Goal: Transaction & Acquisition: Purchase product/service

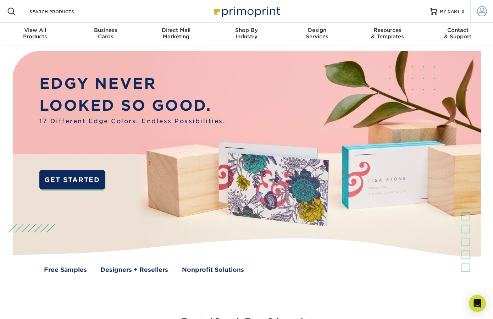
type input "[PERSON_NAME][EMAIL_ADDRESS][PERSON_NAME][DOMAIN_NAME]"
click at [481, 8] on span at bounding box center [482, 11] width 10 height 10
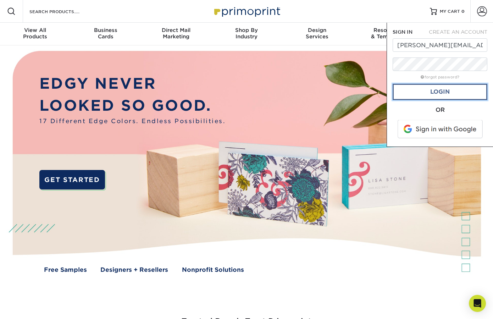
click at [447, 89] on link "Login" at bounding box center [440, 92] width 95 height 16
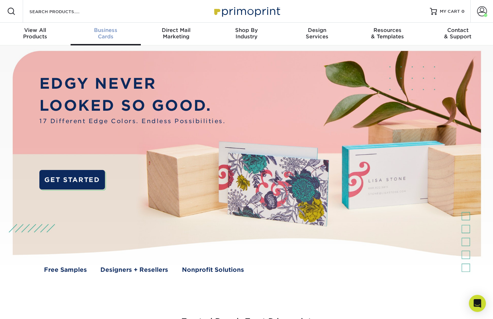
click at [105, 32] on span "Business" at bounding box center [106, 30] width 71 height 6
click at [54, 8] on input "Search Products" at bounding box center [63, 11] width 69 height 9
click at [480, 12] on span at bounding box center [482, 11] width 10 height 10
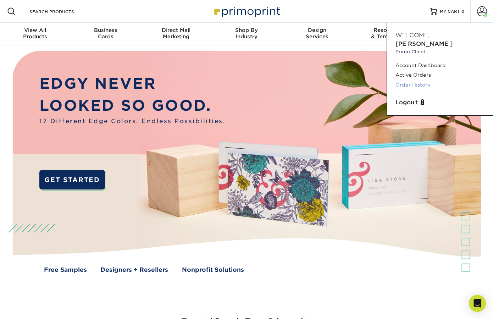
click at [420, 80] on link "Order History" at bounding box center [439, 85] width 89 height 10
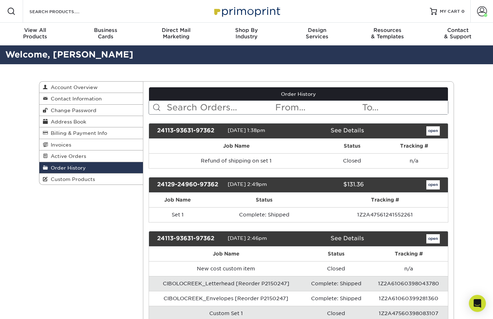
click at [201, 104] on input "text" at bounding box center [220, 107] width 109 height 13
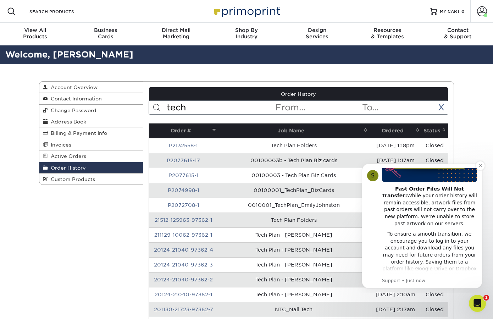
scroll to position [180, 0]
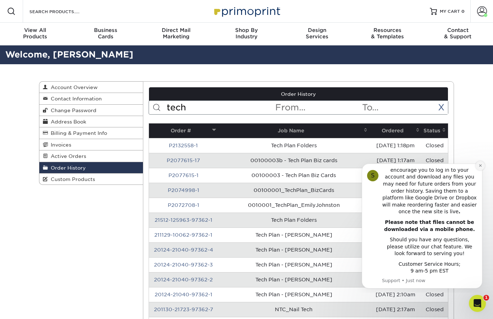
type input "tech"
click at [478, 167] on button "Dismiss notification" at bounding box center [480, 165] width 9 height 9
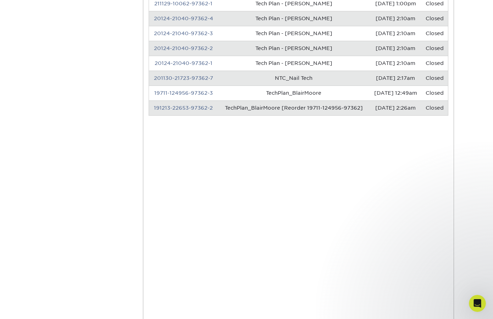
scroll to position [220, 0]
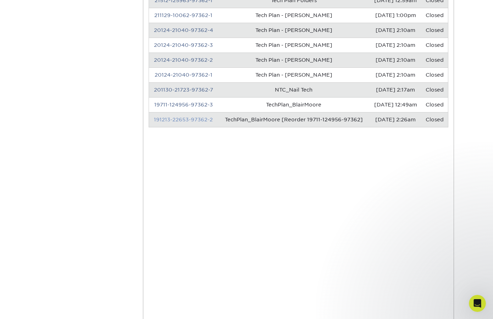
click at [175, 120] on link "191213-22653-97362-2" at bounding box center [183, 120] width 59 height 6
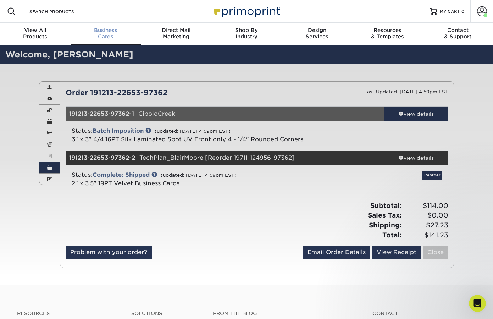
click at [109, 37] on div "Business Cards" at bounding box center [106, 33] width 71 height 13
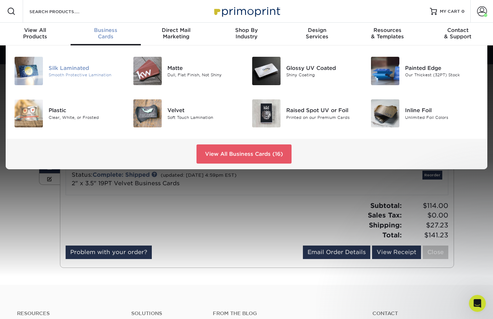
click at [30, 68] on img at bounding box center [29, 71] width 28 height 28
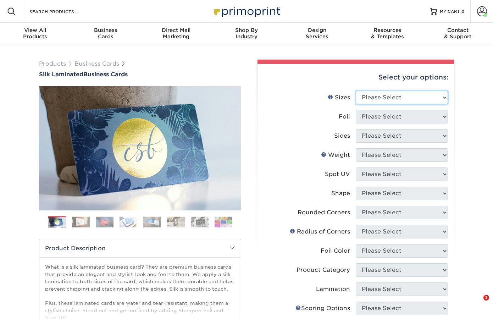
click at [384, 96] on select "Please Select 1.5" x 3.5" - Mini 1.75" x 3.5" - Mini 2" x 2" - Square 2" x 3" -…" at bounding box center [402, 97] width 92 height 13
select select "2.00x3.50"
click at [356, 91] on select "Please Select 1.5" x 3.5" - Mini 1.75" x 3.5" - Mini 2" x 2" - Square 2" x 3" -…" at bounding box center [402, 97] width 92 height 13
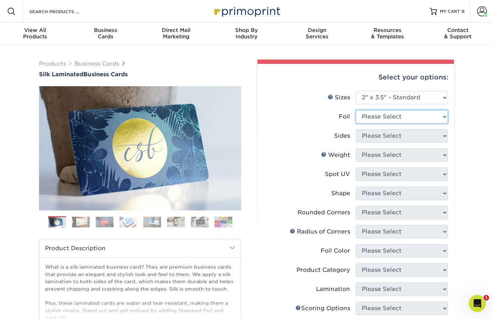
click at [375, 119] on select "Please Select Yes No" at bounding box center [402, 116] width 92 height 13
select select "0"
click at [356, 110] on select "Please Select Yes No" at bounding box center [402, 116] width 92 height 13
click at [369, 138] on select "Please Select Print Both Sides Print Both Sides - Foil Both Sides Print Both Si…" at bounding box center [402, 135] width 92 height 13
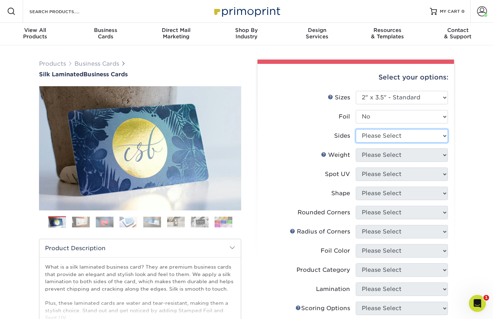
select select "13abbda7-1d64-4f25-8bb2-c179b224825d"
click at [356, 129] on select "Please Select Print Both Sides Print Front Only" at bounding box center [402, 135] width 92 height 13
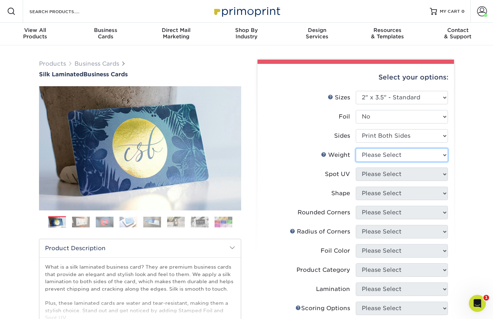
click at [370, 155] on select "Please Select 16PT" at bounding box center [402, 154] width 92 height 13
select select "16PT"
click at [356, 148] on select "Please Select 16PT" at bounding box center [402, 154] width 92 height 13
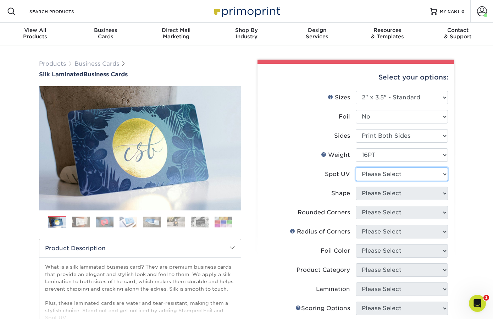
click at [365, 177] on select "Please Select No Spot UV Front and Back (Both Sides) Front Only Back Only" at bounding box center [402, 173] width 92 height 13
select select "3"
click at [356, 167] on select "Please Select No Spot UV Front and Back (Both Sides) Front Only Back Only" at bounding box center [402, 173] width 92 height 13
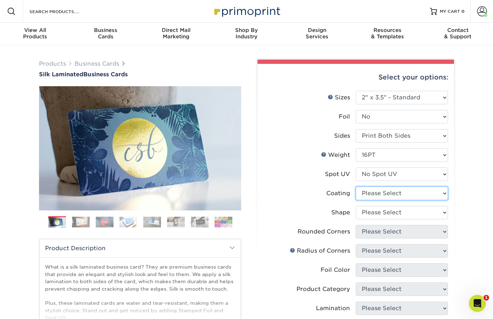
click at [363, 190] on select at bounding box center [402, 193] width 92 height 13
select select "3e7618de-abca-4bda-9f97-8b9129e913d8"
click at [356, 187] on select at bounding box center [402, 193] width 92 height 13
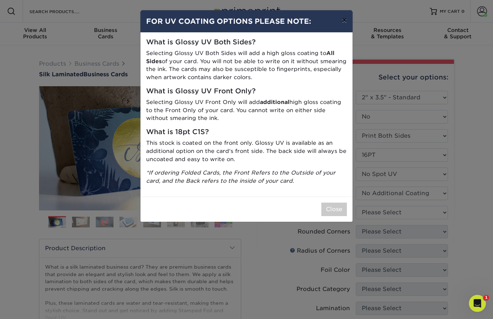
click at [345, 23] on button "×" at bounding box center [344, 20] width 16 height 20
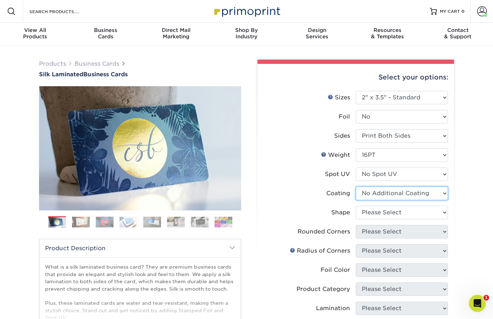
click at [372, 195] on select at bounding box center [402, 193] width 92 height 13
click at [373, 210] on select "Please Select Standard Oval" at bounding box center [402, 212] width 92 height 13
select select "standard"
click at [356, 206] on select "Please Select Standard Oval" at bounding box center [402, 212] width 92 height 13
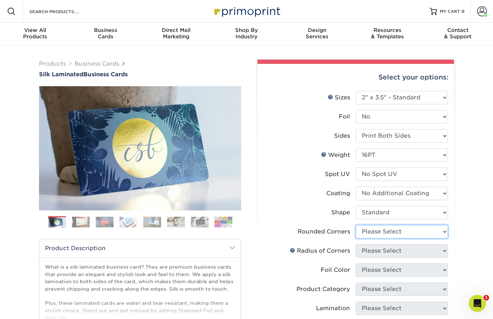
click at [373, 233] on select "Please Select Yes - Round 2 Corners Yes - Round 4 Corners No" at bounding box center [402, 231] width 92 height 13
select select "0"
click at [356, 225] on select "Please Select Yes - Round 2 Corners Yes - Round 4 Corners No" at bounding box center [402, 231] width 92 height 13
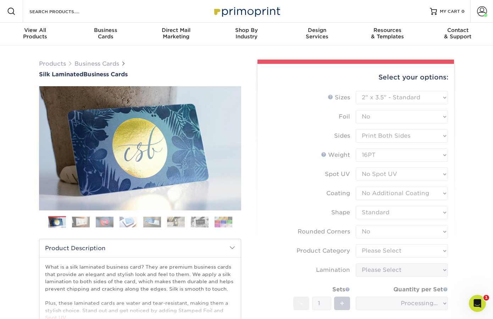
click at [371, 252] on form "Sizes Help Sizes Please Select 1.5" x 3.5" - Mini 1.75" x 3.5" - Mini 2" x 2" -…" at bounding box center [355, 228] width 185 height 274
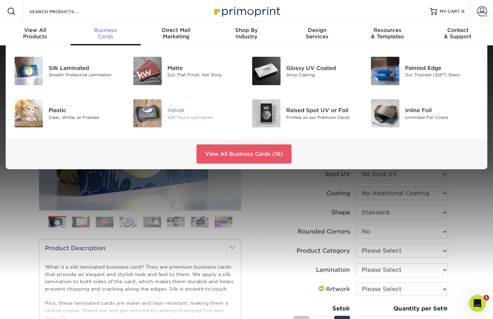
click at [154, 120] on img at bounding box center [147, 113] width 28 height 28
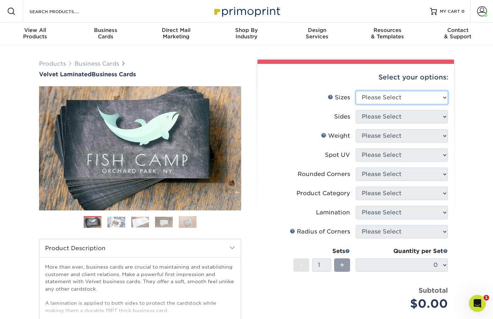
click at [382, 94] on select "Please Select 1.5" x 3.5" - Mini 1.75" x 3.5" - Mini 2" x 2" - Square 2" x 3" -…" at bounding box center [402, 97] width 92 height 13
select select "2.00x3.50"
click at [356, 91] on select "Please Select 1.5" x 3.5" - Mini 1.75" x 3.5" - Mini 2" x 2" - Square 2" x 3" -…" at bounding box center [402, 97] width 92 height 13
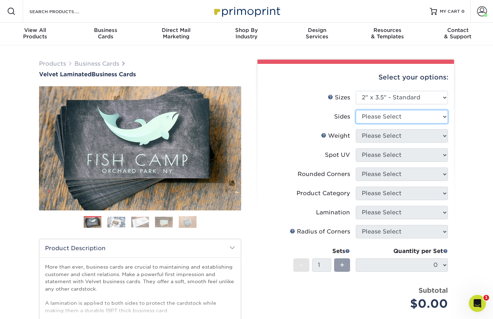
click at [368, 118] on select "Please Select Print Both Sides Print Front Only" at bounding box center [402, 116] width 92 height 13
select select "13abbda7-1d64-4f25-8bb2-c179b224825d"
click at [356, 110] on select "Please Select Print Both Sides Print Front Only" at bounding box center [402, 116] width 92 height 13
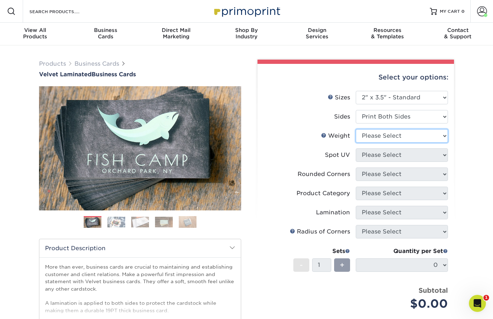
click at [369, 135] on select "Please Select 16PT" at bounding box center [402, 135] width 92 height 13
select select "16PT"
click at [356, 129] on select "Please Select 16PT" at bounding box center [402, 135] width 92 height 13
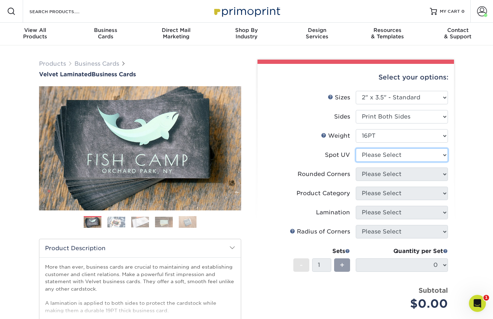
click at [368, 151] on select "Please Select No Spot UV Front and Back (Both Sides) Front Only Back Only" at bounding box center [402, 154] width 92 height 13
select select "3"
click at [356, 148] on select "Please Select No Spot UV Front and Back (Both Sides) Front Only Back Only" at bounding box center [402, 154] width 92 height 13
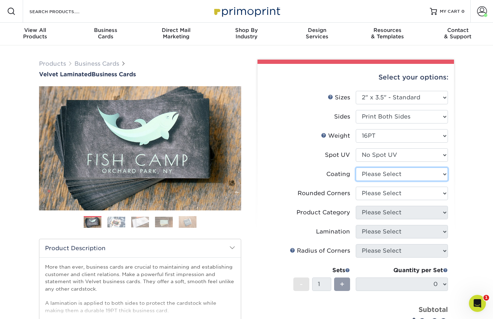
click at [368, 176] on select at bounding box center [402, 173] width 92 height 13
select select "3e7618de-abca-4bda-9f97-8b9129e913d8"
click at [356, 167] on select at bounding box center [402, 173] width 92 height 13
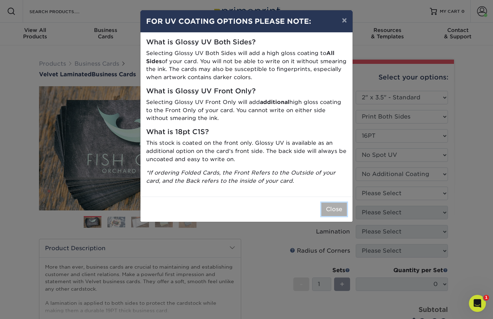
click at [332, 208] on button "Close" at bounding box center [334, 208] width 26 height 13
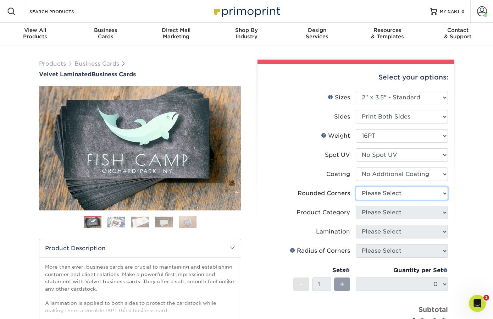
click at [377, 196] on select "Please Select Yes - Round 2 Corners Yes - Round 4 Corners No" at bounding box center [402, 193] width 92 height 13
select select "0"
click at [356, 187] on select "Please Select Yes - Round 2 Corners Yes - Round 4 Corners No" at bounding box center [402, 193] width 92 height 13
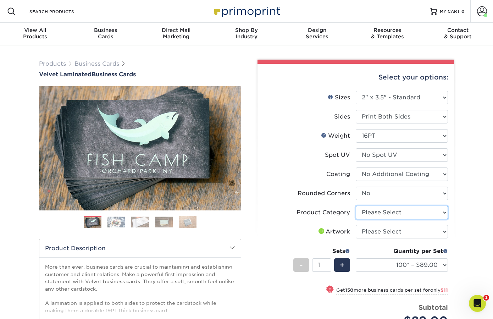
click at [371, 213] on select "Please Select Business Cards" at bounding box center [402, 212] width 92 height 13
select select "3b5148f1-0588-4f88-a218-97bcfdce65c1"
click at [356, 206] on select "Please Select Business Cards" at bounding box center [402, 212] width 92 height 13
click at [385, 232] on select "Please Select I will upload files I need a design - $100" at bounding box center [402, 231] width 92 height 13
select select "upload"
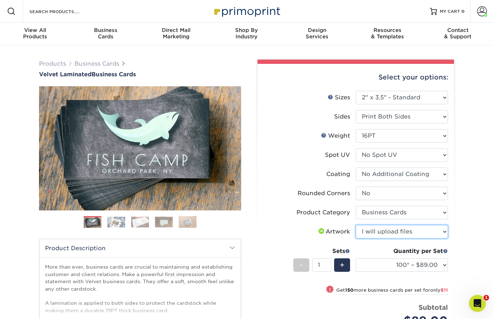
click at [356, 225] on select "Please Select I will upload files I need a design - $100" at bounding box center [402, 231] width 92 height 13
click at [388, 261] on select "100* – $89.00 250* – $100.00 500 – $107.00 1000 – $139.00 2500 – $273.00 5000 –…" at bounding box center [402, 264] width 92 height 13
select select "500 – $107.00"
click at [356, 258] on select "100* – $89.00 250* – $100.00 500 – $107.00 1000 – $139.00 2500 – $273.00 5000 –…" at bounding box center [402, 264] width 92 height 13
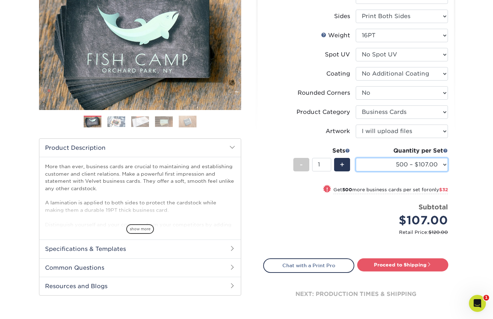
scroll to position [122, 0]
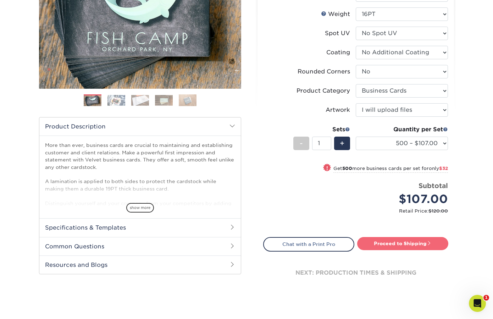
click at [411, 242] on link "Proceed to Shipping" at bounding box center [402, 243] width 91 height 13
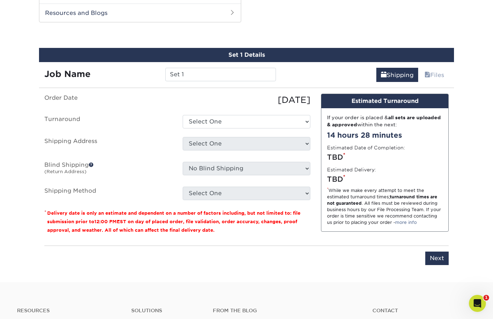
scroll to position [378, 0]
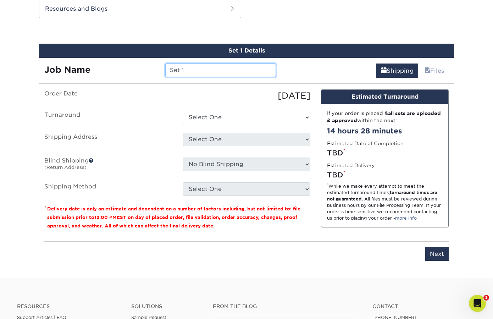
click at [193, 74] on input "Set 1" at bounding box center [220, 69] width 110 height 13
click at [170, 70] on input "Colton" at bounding box center [220, 69] width 110 height 13
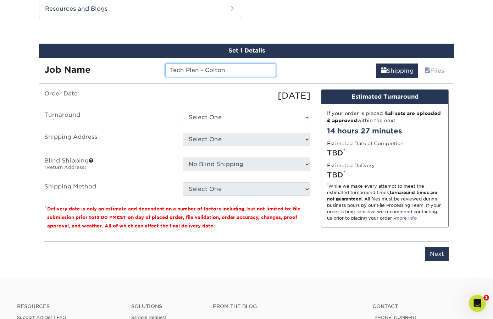
type input "Tech Plan - Colton"
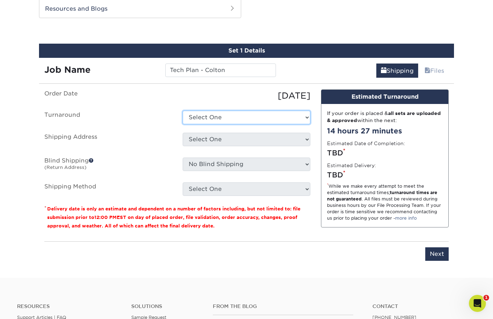
click at [216, 113] on select "Select One 2-4 Business Days 2 Day Next Business Day" at bounding box center [247, 117] width 128 height 13
select select "65a5fa8a-fb52-4714-932f-d83f09a2779d"
click at [183, 111] on select "Select One 2-4 Business Days 2 Day Next Business Day" at bounding box center [247, 117] width 128 height 13
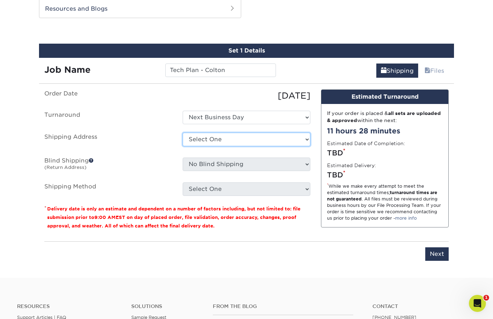
click at [195, 137] on select "Select One CFAANT CIBOLOCREEK Complete Foot and Ankle Care CROWLEY SURVEYING Cr…" at bounding box center [247, 139] width 128 height 13
select select "71682"
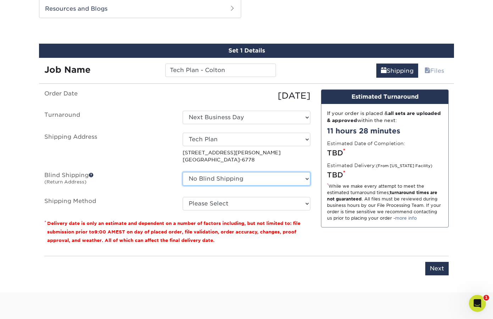
click at [205, 177] on select "No Blind Shipping CFAANT CIBOLOCREEK Complete Foot and Ankle Care CROWLEY SURVE…" at bounding box center [247, 178] width 128 height 13
select select "71683"
click at [183, 172] on select "No Blind Shipping CFAANT CIBOLOCREEK Complete Foot and Ankle Care CROWLEY SURVE…" at bounding box center [247, 178] width 128 height 13
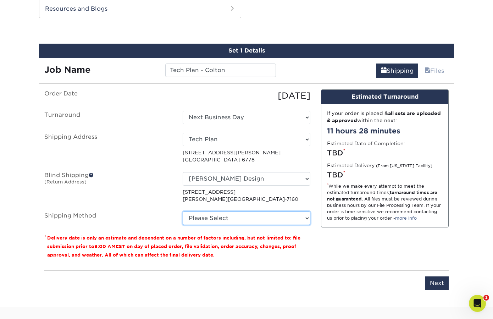
click at [220, 217] on select "Please Select Ground Shipping (+$8.96) 3 Day Shipping Service (+$15.34) 2 Day A…" at bounding box center [247, 217] width 128 height 13
select select "02"
click at [183, 211] on select "Please Select Ground Shipping (+$8.96) 3 Day Shipping Service (+$15.34) 2 Day A…" at bounding box center [247, 217] width 128 height 13
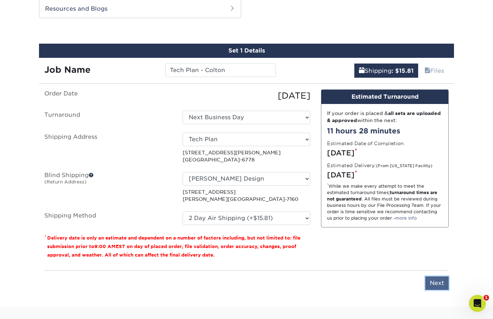
click at [439, 283] on input "Next" at bounding box center [436, 282] width 23 height 13
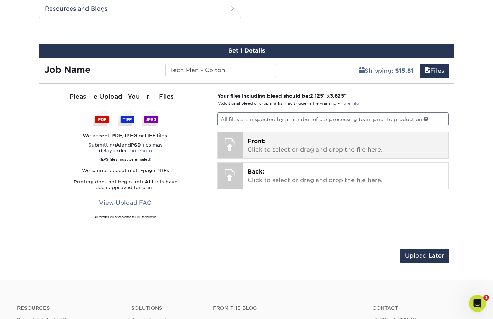
click at [262, 141] on span "Front:" at bounding box center [257, 141] width 18 height 7
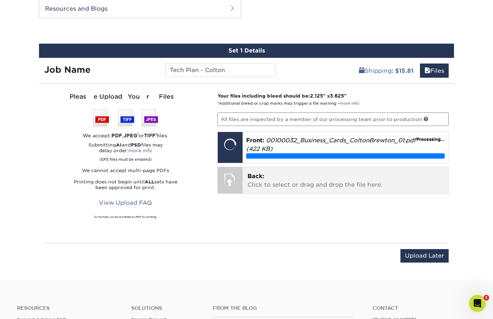
click at [235, 192] on div at bounding box center [230, 179] width 25 height 25
click at [287, 189] on p "Back: Click to select or drag and drop the file here." at bounding box center [346, 180] width 196 height 17
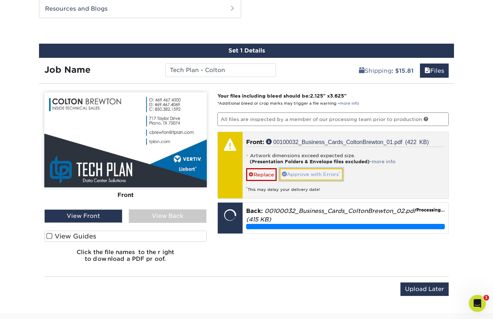
click at [336, 171] on link "Approve with Errors *" at bounding box center [310, 174] width 63 height 12
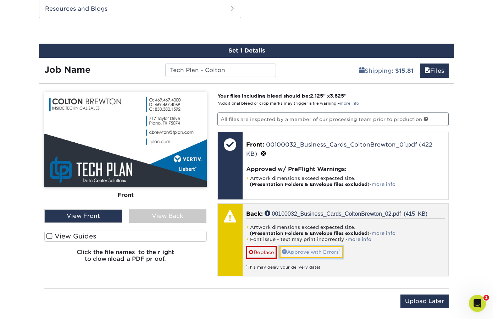
click at [323, 252] on link "Approve with Errors *" at bounding box center [310, 252] width 63 height 12
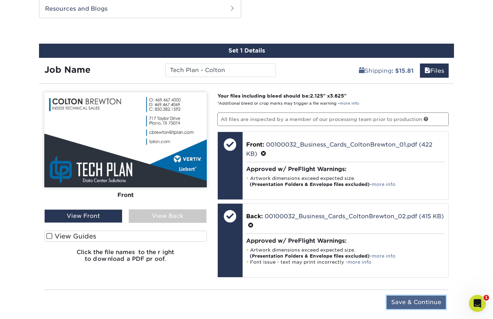
click at [412, 300] on input "Save & Continue" at bounding box center [416, 301] width 59 height 13
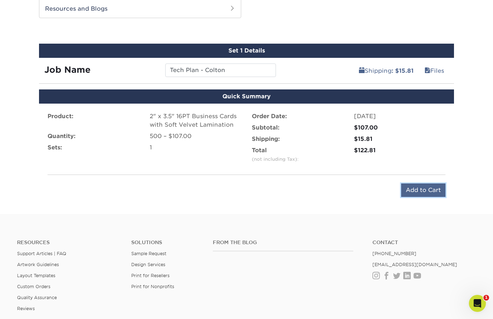
click at [417, 183] on input "Add to Cart" at bounding box center [423, 189] width 44 height 13
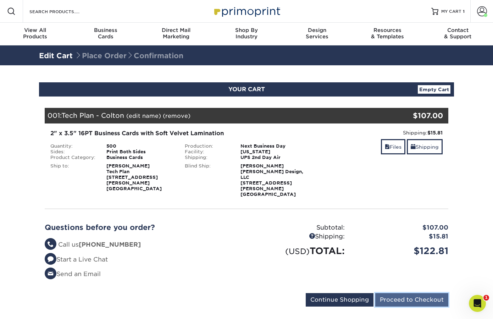
click at [409, 293] on input "Proceed to Checkout" at bounding box center [411, 299] width 73 height 13
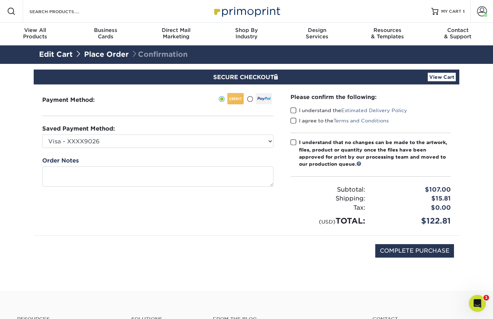
click at [250, 97] on span at bounding box center [250, 99] width 6 height 7
click at [0, 0] on input "radio" at bounding box center [0, 0] width 0 height 0
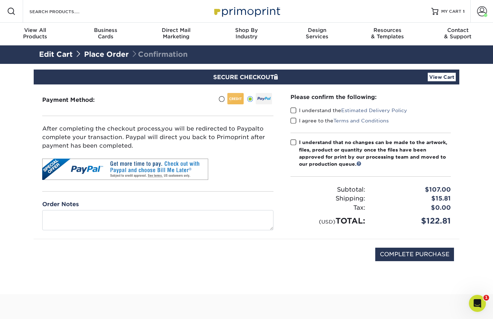
click at [219, 98] on span at bounding box center [221, 99] width 6 height 7
click at [0, 0] on input "radio" at bounding box center [0, 0] width 0 height 0
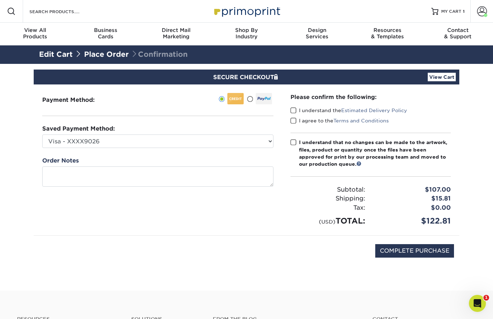
click at [294, 107] on span at bounding box center [293, 110] width 6 height 7
click at [0, 0] on input "I understand the Estimated Delivery Policy" at bounding box center [0, 0] width 0 height 0
click at [292, 117] on span at bounding box center [293, 120] width 6 height 7
click at [0, 0] on input "I agree to the Terms and Conditions" at bounding box center [0, 0] width 0 height 0
click at [291, 141] on span at bounding box center [293, 142] width 6 height 7
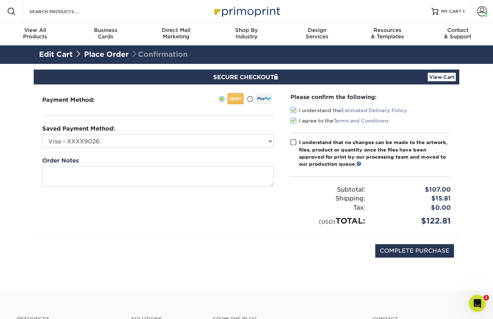
click at [0, 0] on input "I understand that no changes can be made to the artwork, files, product or quan…" at bounding box center [0, 0] width 0 height 0
click at [420, 247] on input "COMPLETE PURCHASE" at bounding box center [414, 250] width 79 height 13
type input "COMPLETE PURCHASE"
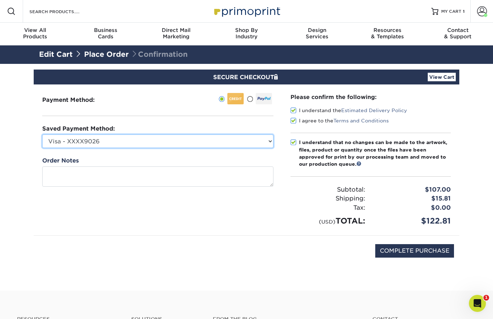
click at [157, 138] on select "Visa - XXXX9026 Visa - XXXX8878 New Credit Card" at bounding box center [157, 140] width 231 height 13
click at [42, 134] on select "Visa - XXXX9026 Visa - XXXX8878 New Credit Card" at bounding box center [157, 140] width 231 height 13
click at [175, 140] on select "Visa - XXXX9026 Visa - XXXX8878 New Credit Card" at bounding box center [157, 140] width 231 height 13
click at [42, 134] on select "Visa - XXXX9026 Visa - XXXX8878 New Credit Card" at bounding box center [157, 140] width 231 height 13
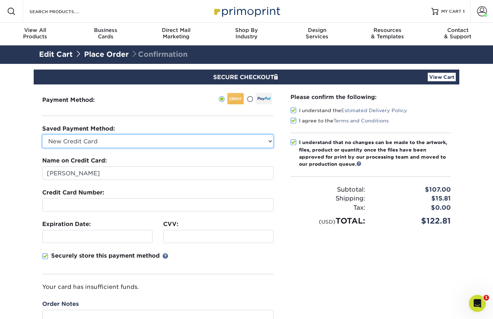
click at [106, 143] on select "Visa - XXXX9026 Visa - XXXX8878 New Credit Card" at bounding box center [157, 140] width 231 height 13
select select "43301"
click at [42, 134] on select "Visa - XXXX9026 Visa - XXXX8878 New Credit Card" at bounding box center [157, 140] width 231 height 13
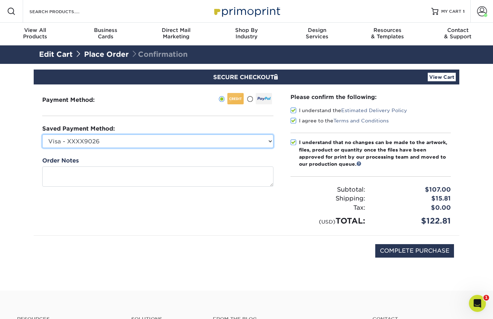
click at [120, 139] on select "Visa - XXXX9026 Visa - XXXX8878 New Credit Card" at bounding box center [157, 140] width 231 height 13
select select
click at [42, 134] on select "Visa - XXXX9026 Visa - XXXX8878 New Credit Card" at bounding box center [157, 140] width 231 height 13
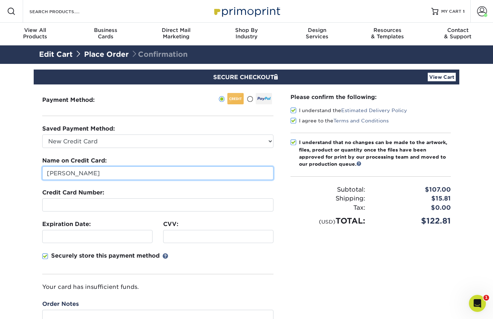
click at [74, 173] on input "Chris Reinecke" at bounding box center [157, 172] width 231 height 13
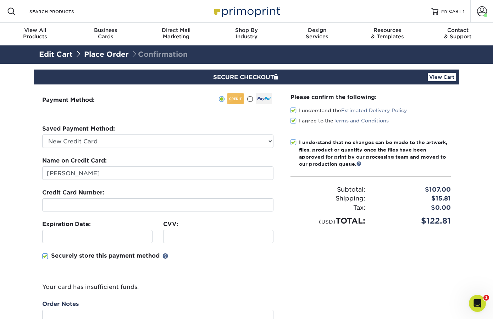
click at [53, 199] on div at bounding box center [157, 204] width 231 height 13
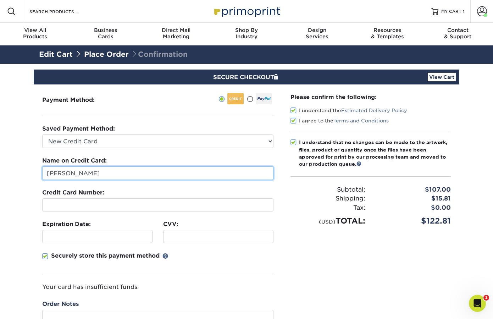
click at [89, 171] on input "Chris Reinecke" at bounding box center [157, 172] width 231 height 13
type input "Chris Reinecke"
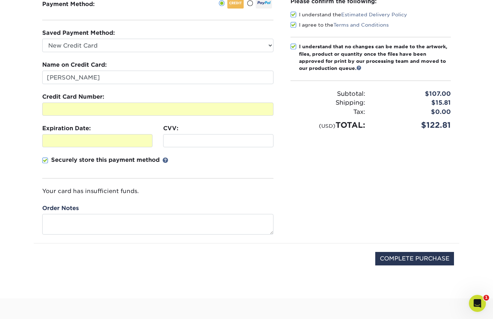
scroll to position [99, 0]
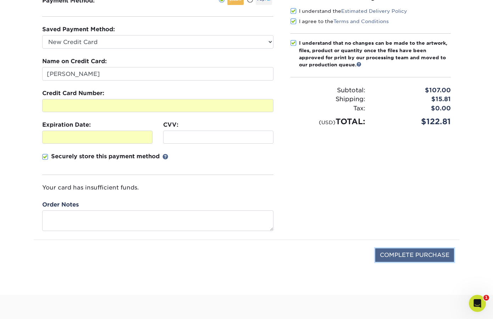
click at [396, 254] on input "COMPLETE PURCHASE" at bounding box center [414, 254] width 79 height 13
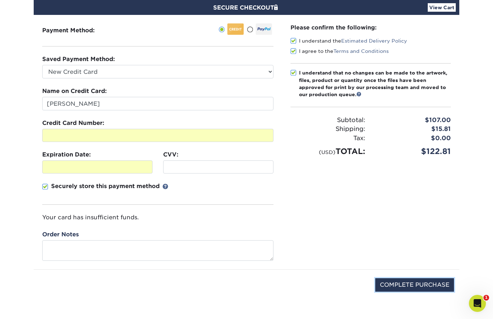
scroll to position [68, 0]
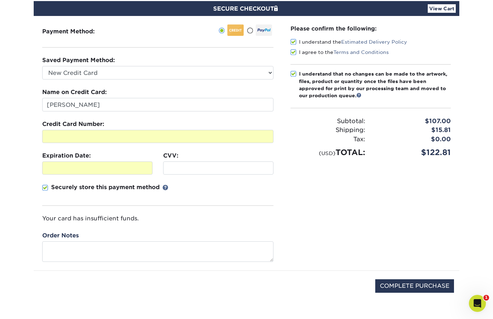
click at [303, 195] on div "Please confirm the following: I understand the Estimated Delivery Policy I agre…" at bounding box center [370, 143] width 177 height 254
click at [428, 289] on input "COMPLETE PURCHASE" at bounding box center [414, 285] width 79 height 13
type input "PROCESSING, PLEASE WAIT..."
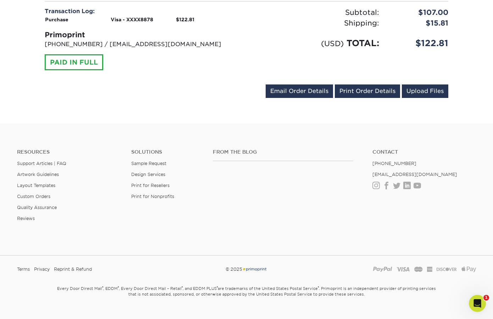
scroll to position [313, 0]
